Goal: Task Accomplishment & Management: Manage account settings

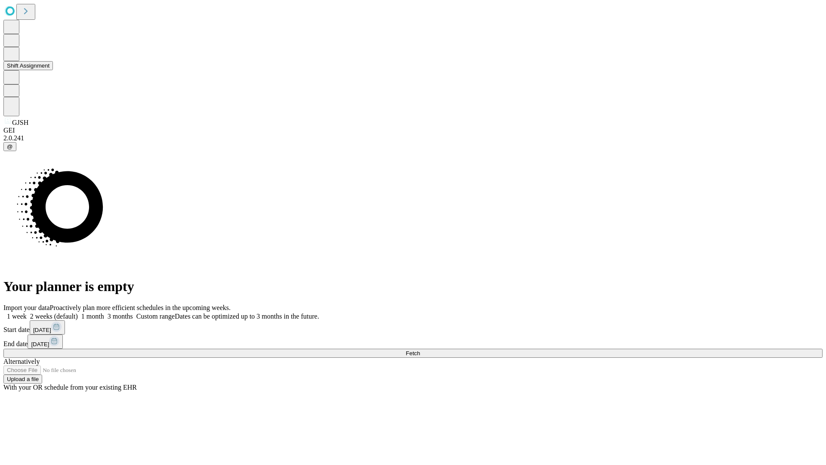
click at [53, 70] on button "Shift Assignment" at bounding box center [27, 65] width 49 height 9
